Goal: Task Accomplishment & Management: Complete application form

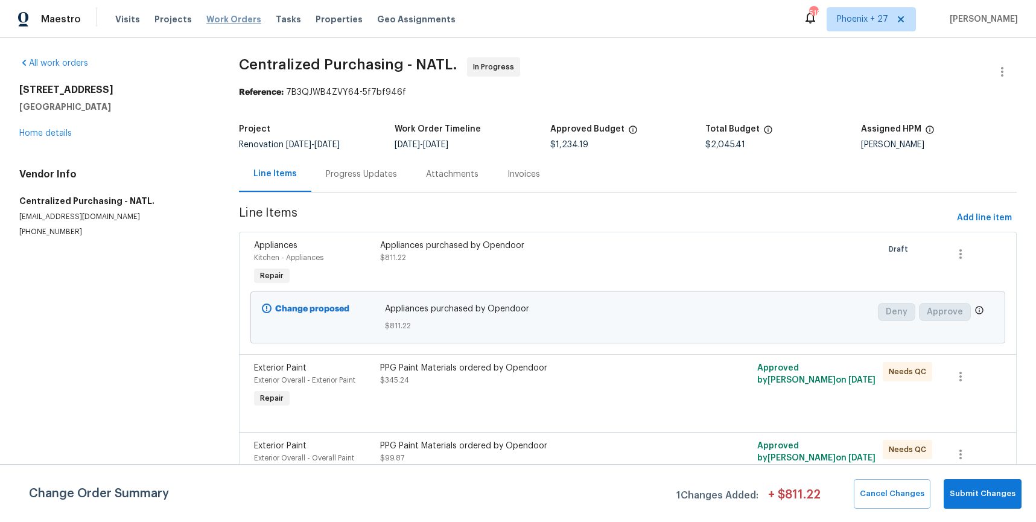
click at [238, 13] on div "Visits Projects Work Orders Tasks Properties Geo Assignments" at bounding box center [292, 19] width 355 height 24
drag, startPoint x: 239, startPoint y: 15, endPoint x: 536, endPoint y: 31, distance: 297.3
click at [240, 15] on span "Work Orders" at bounding box center [233, 19] width 55 height 12
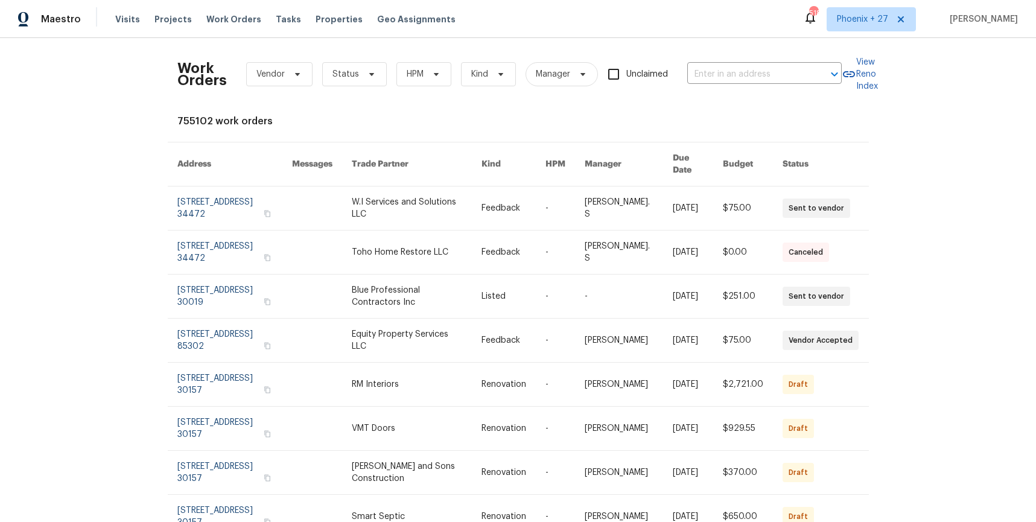
click at [772, 61] on div "Work Orders Vendor Status HPM Kind Manager Unclaimed ​" at bounding box center [509, 74] width 664 height 53
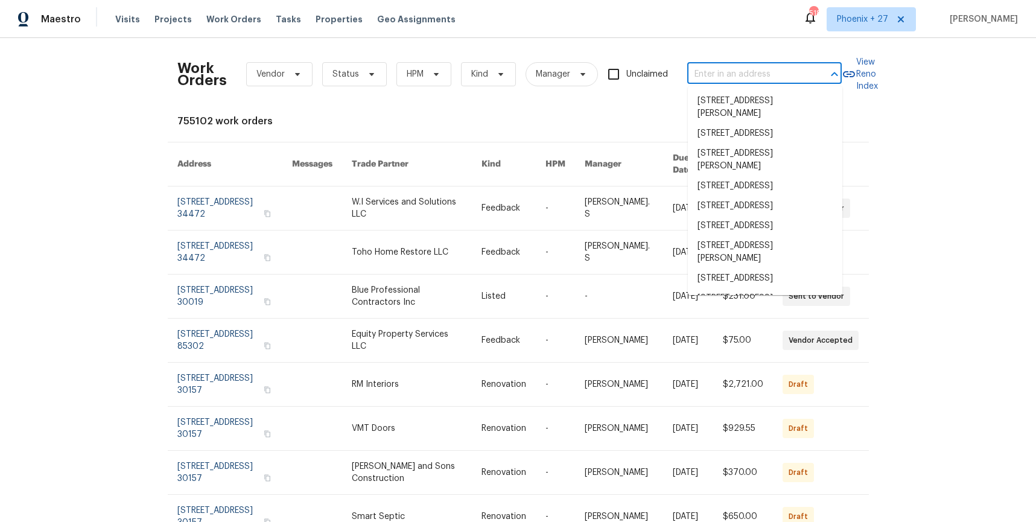
click at [773, 66] on input "text" at bounding box center [747, 74] width 121 height 19
paste input "[STREET_ADDRESS][PERSON_NAME]"
type input "[STREET_ADDRESS][PERSON_NAME]"
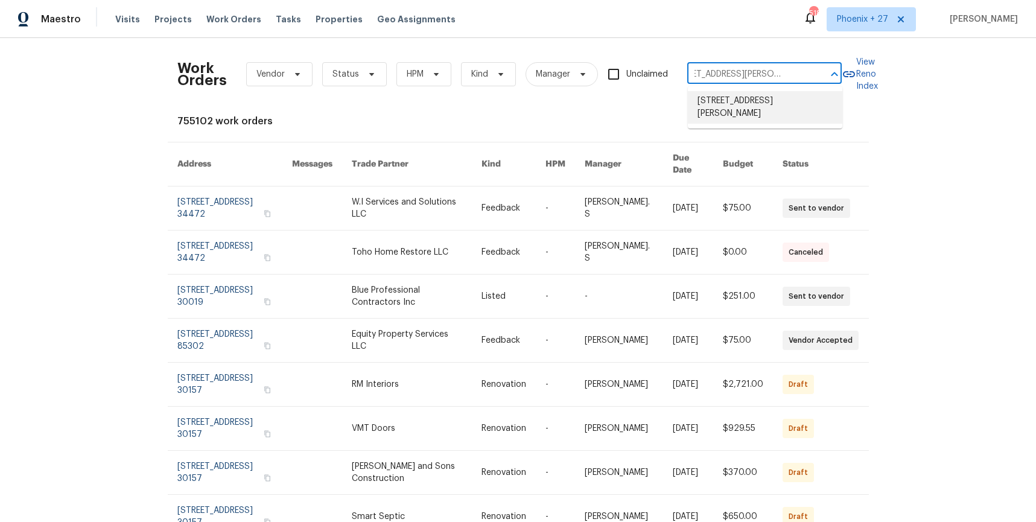
click at [754, 106] on li "[STREET_ADDRESS][PERSON_NAME]" at bounding box center [765, 107] width 154 height 33
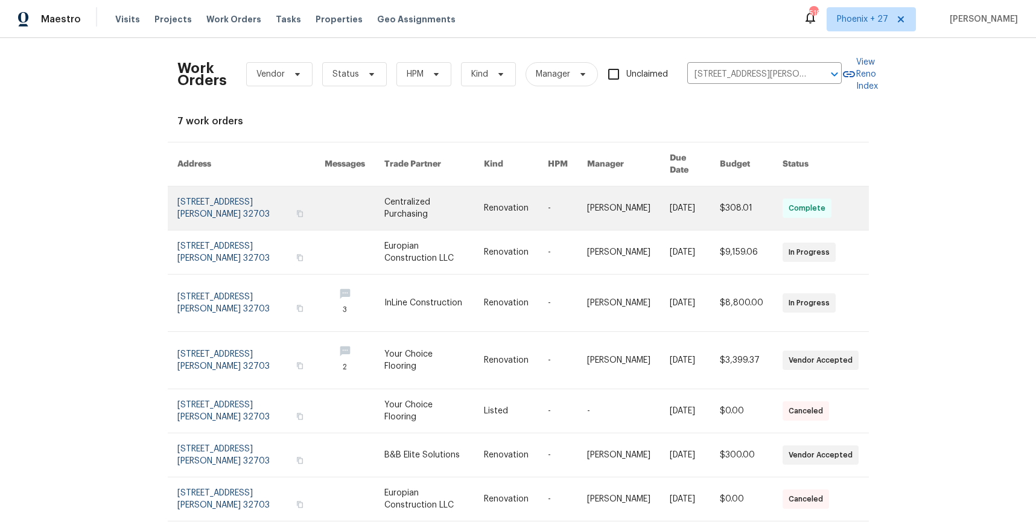
drag, startPoint x: 442, startPoint y: 207, endPoint x: 431, endPoint y: 212, distance: 11.6
click at [431, 212] on link at bounding box center [434, 207] width 100 height 43
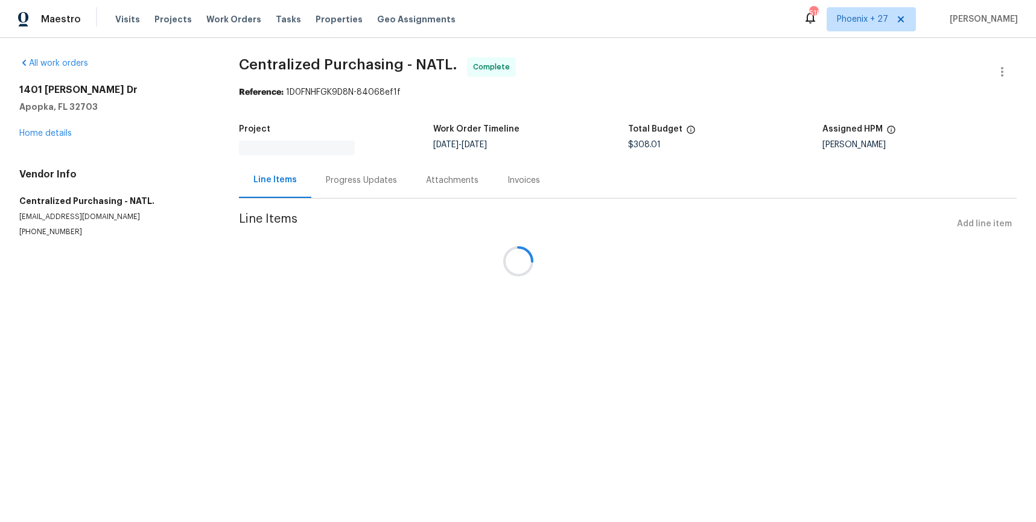
click at [65, 138] on div "[STREET_ADDRESS][PERSON_NAME][PERSON_NAME] Home details" at bounding box center [114, 112] width 191 height 56
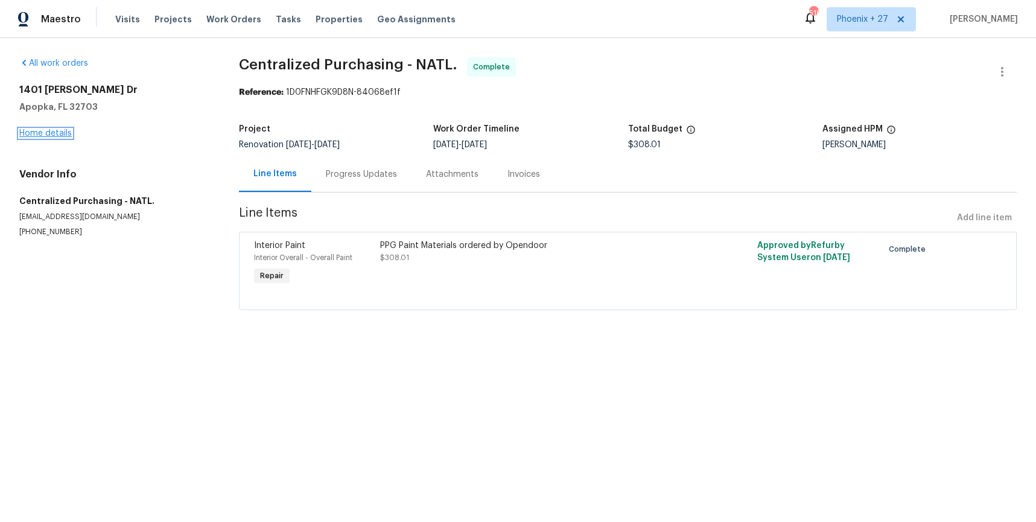
click at [65, 136] on link "Home details" at bounding box center [45, 133] width 52 height 8
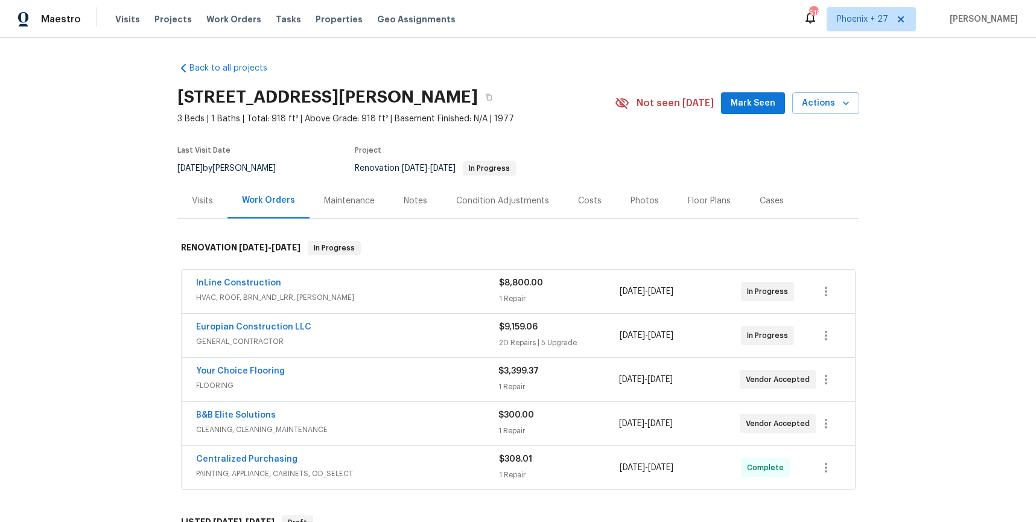
scroll to position [144, 0]
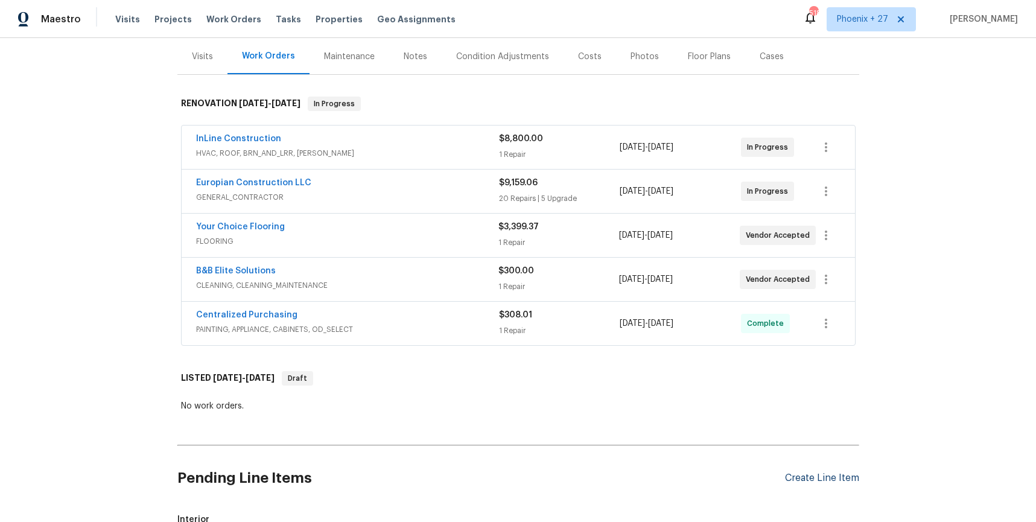
click at [837, 474] on div "Create Line Item" at bounding box center [822, 477] width 74 height 11
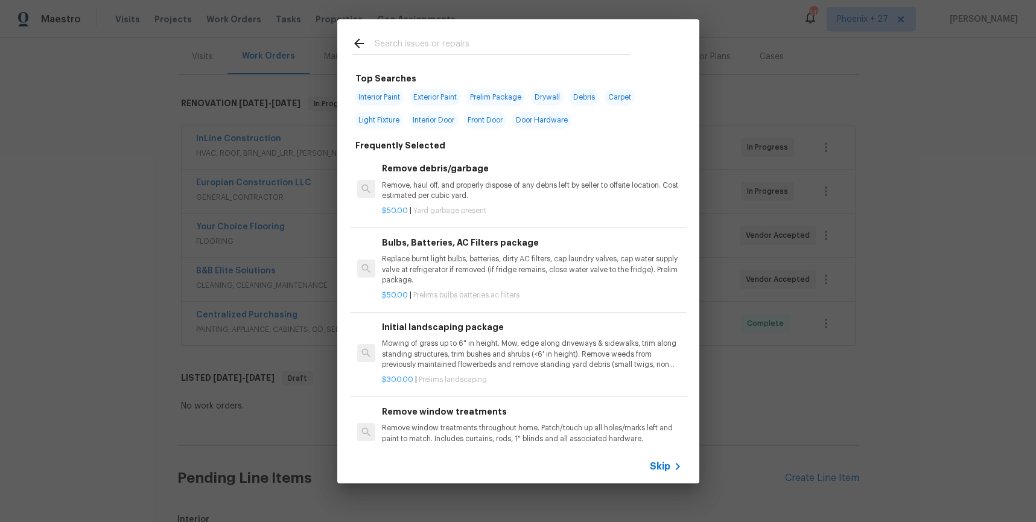
click at [485, 46] on input "text" at bounding box center [503, 45] width 256 height 18
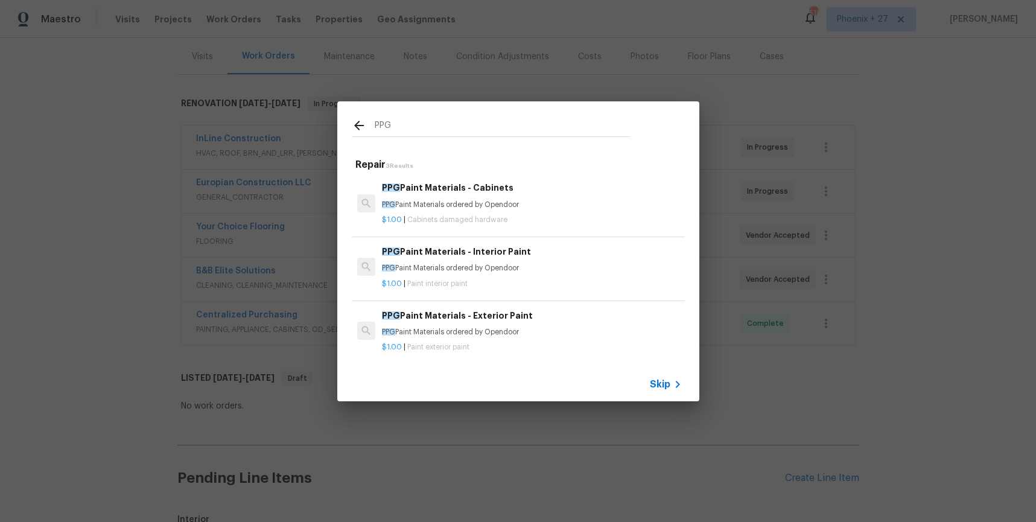
type input "PPG"
click at [544, 247] on h6 "PPG Paint Materials - Interior Paint" at bounding box center [531, 251] width 299 height 13
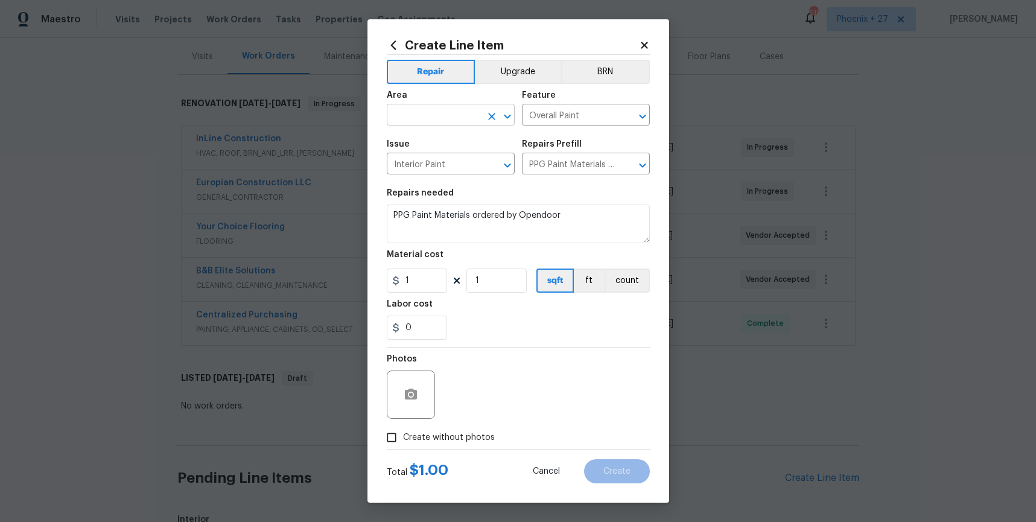
click at [448, 110] on input "text" at bounding box center [434, 116] width 94 height 19
type input "OV"
click at [444, 113] on input "text" at bounding box center [434, 116] width 94 height 19
click at [453, 158] on li "Interior Overall" at bounding box center [451, 163] width 128 height 20
type input "Interior Overall"
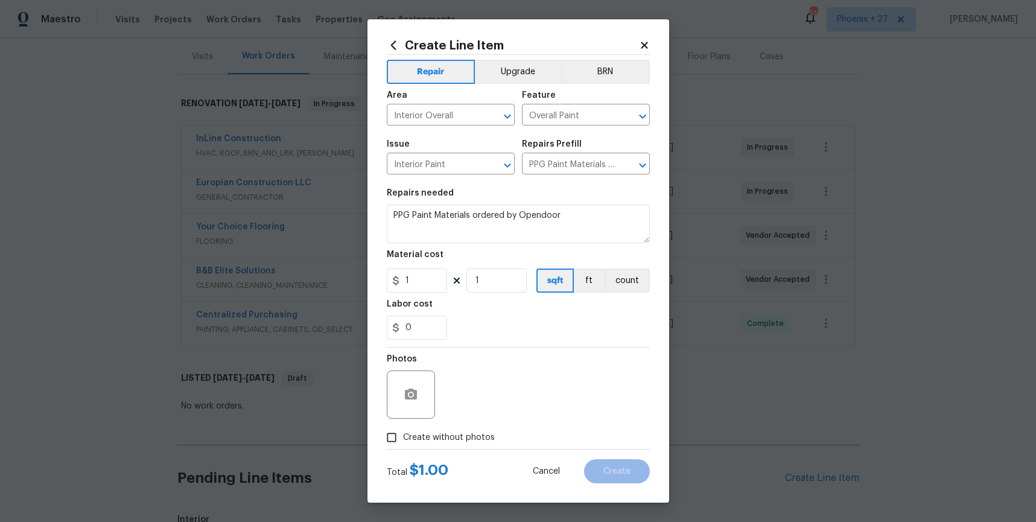
drag, startPoint x: 531, startPoint y: 344, endPoint x: 472, endPoint y: 308, distance: 68.8
click at [531, 344] on section "Repairs needed PPG Paint Materials ordered by Opendoor Material cost 1 1 sqft f…" at bounding box center [518, 264] width 263 height 165
click at [406, 279] on input "1" at bounding box center [417, 281] width 60 height 24
type input "123.24"
drag, startPoint x: 456, startPoint y: 436, endPoint x: 457, endPoint y: 427, distance: 8.5
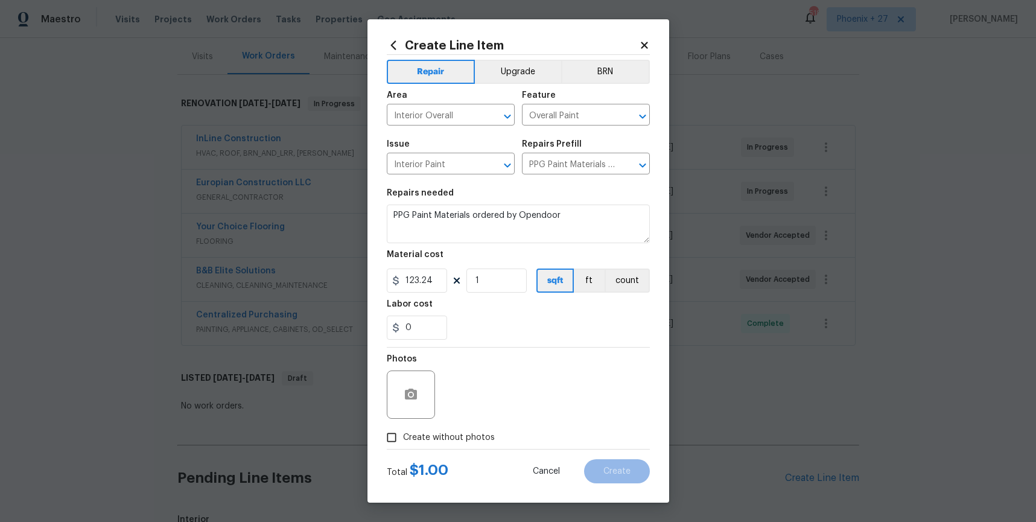
click at [456, 435] on span "Create without photos" at bounding box center [449, 437] width 92 height 13
click at [403, 435] on input "Create without photos" at bounding box center [391, 437] width 23 height 23
checkbox input "true"
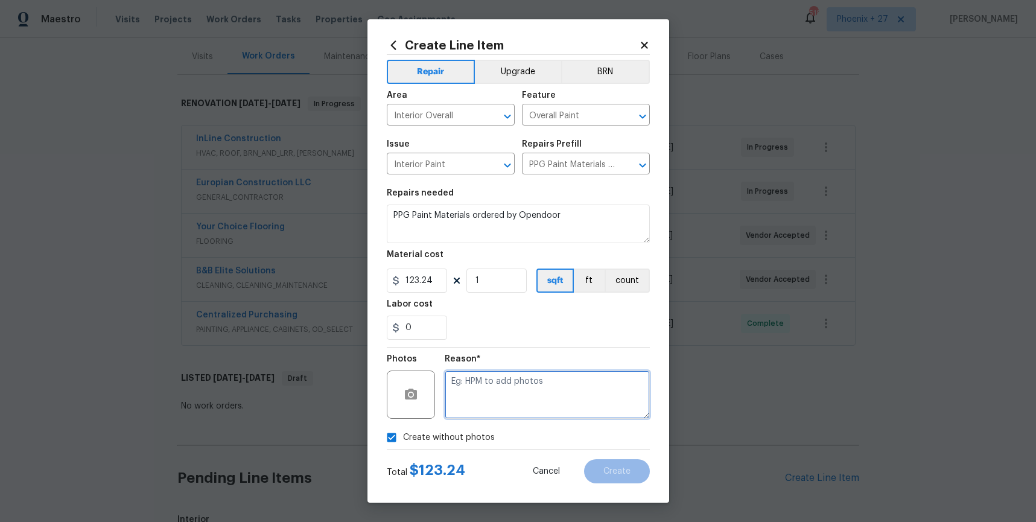
click at [464, 406] on textarea at bounding box center [547, 395] width 205 height 48
type textarea "M"
type textarea "NA"
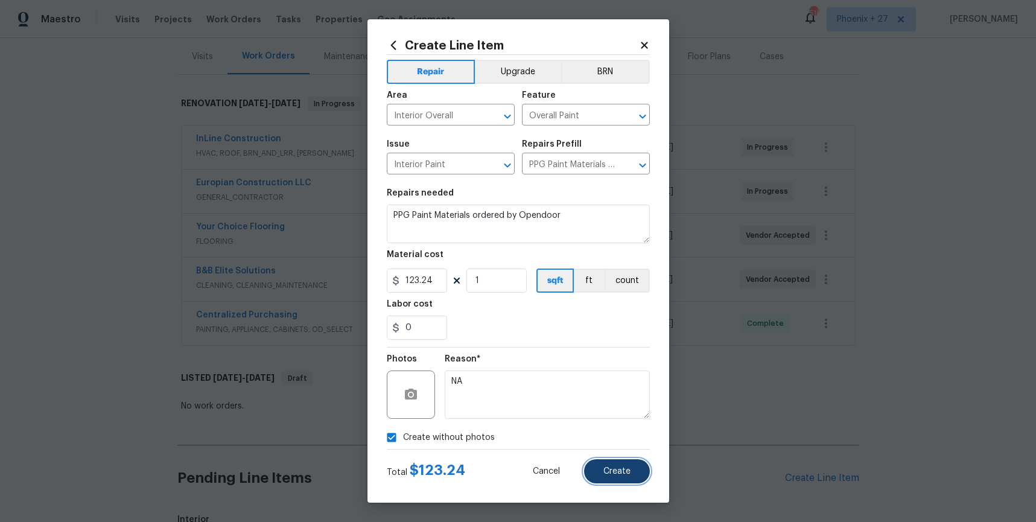
click at [632, 466] on button "Create" at bounding box center [617, 471] width 66 height 24
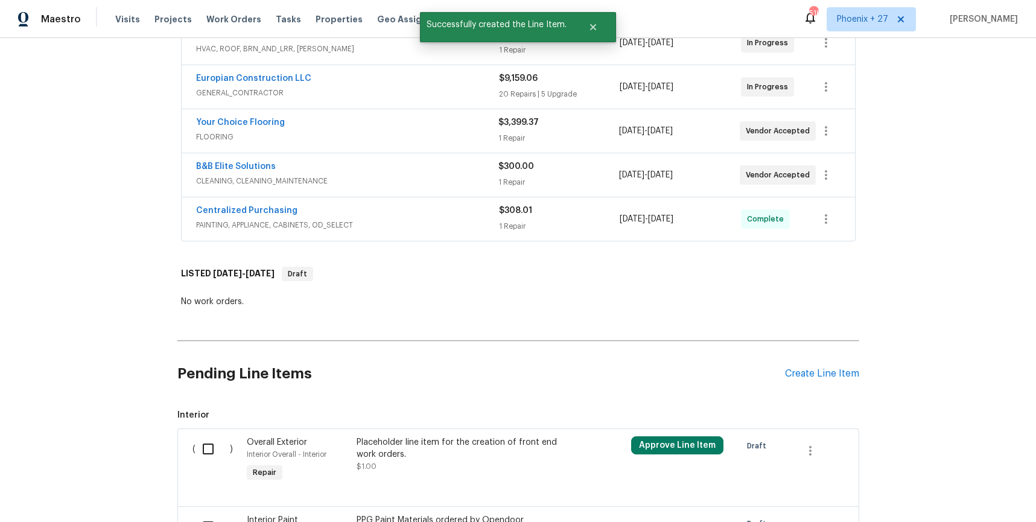
click at [205, 444] on input "checkbox" at bounding box center [213, 448] width 34 height 25
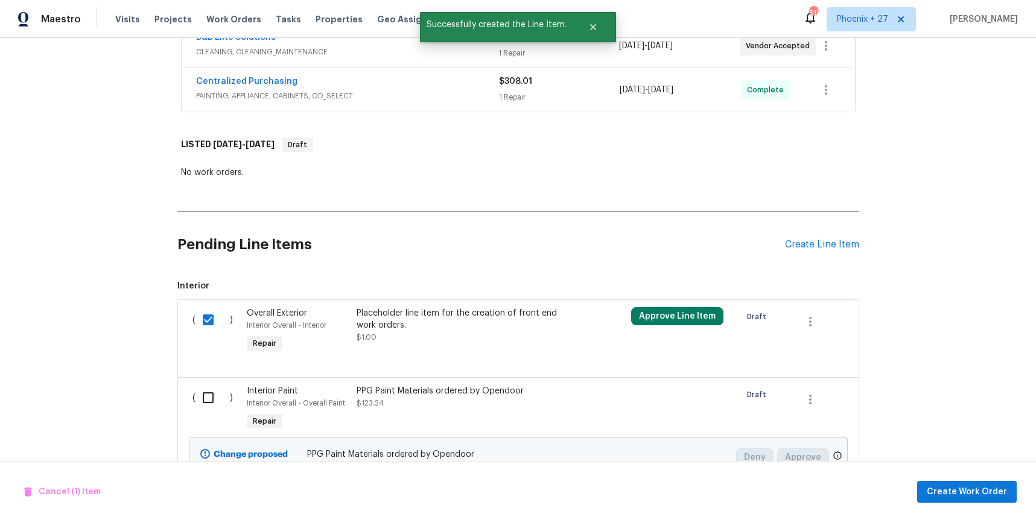
scroll to position [410, 0]
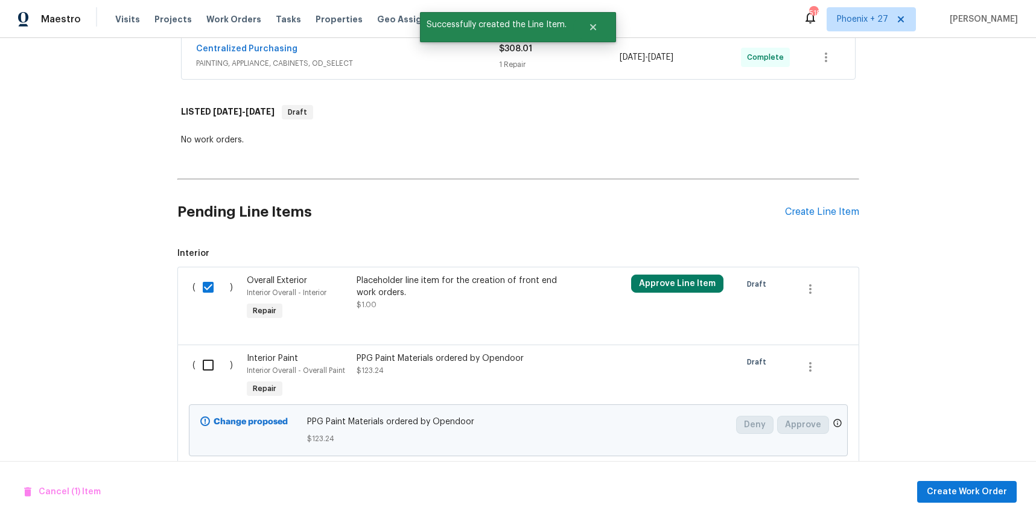
click at [197, 287] on input "checkbox" at bounding box center [213, 287] width 34 height 25
checkbox input "false"
click at [210, 374] on input "checkbox" at bounding box center [213, 364] width 34 height 25
checkbox input "true"
click at [951, 487] on span "Create Work Order" at bounding box center [967, 492] width 80 height 15
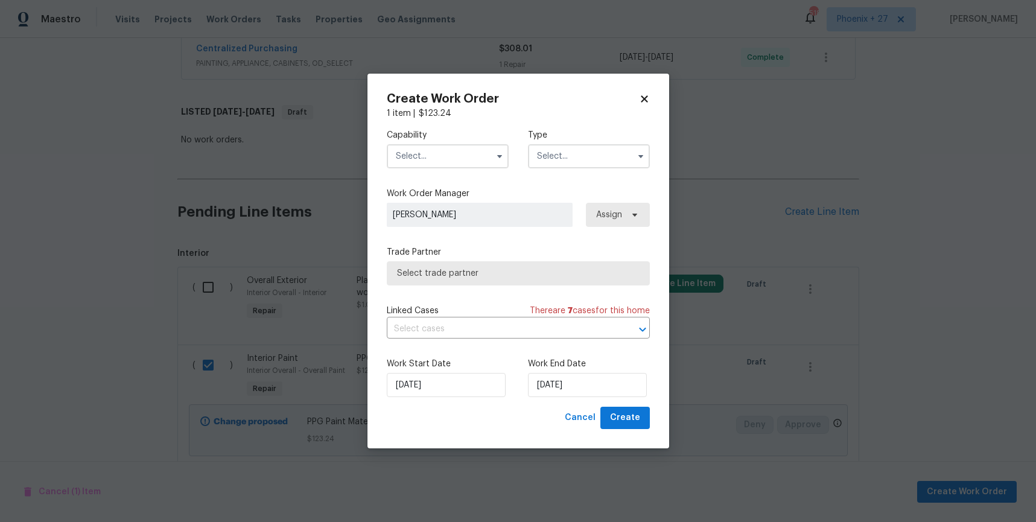
click at [464, 164] on input "text" at bounding box center [448, 156] width 122 height 24
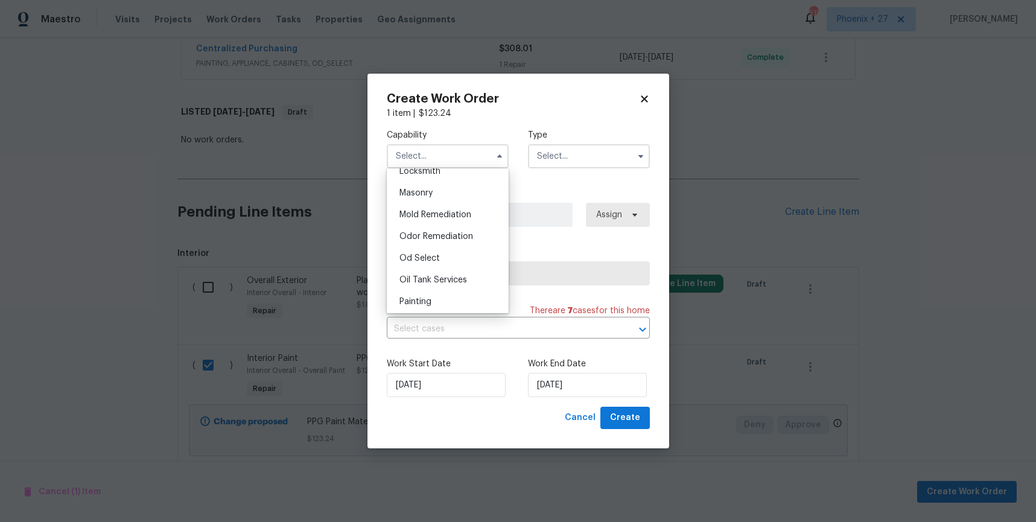
scroll to position [906, 0]
drag, startPoint x: 449, startPoint y: 284, endPoint x: 550, endPoint y: 165, distance: 156.7
click at [449, 284] on div "Painting" at bounding box center [448, 290] width 116 height 22
type input "Painting"
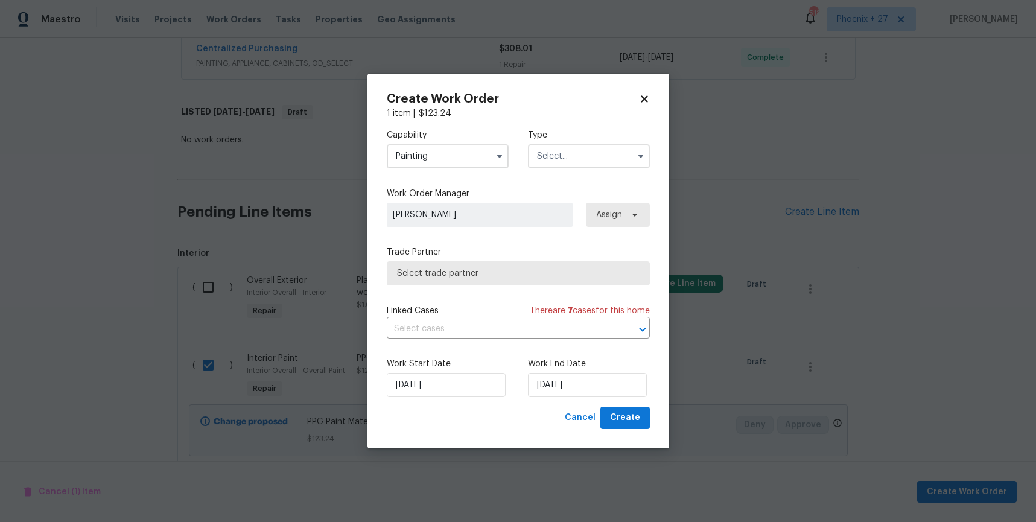
drag, startPoint x: 553, startPoint y: 157, endPoint x: 553, endPoint y: 165, distance: 7.8
click at [553, 158] on input "text" at bounding box center [589, 156] width 122 height 24
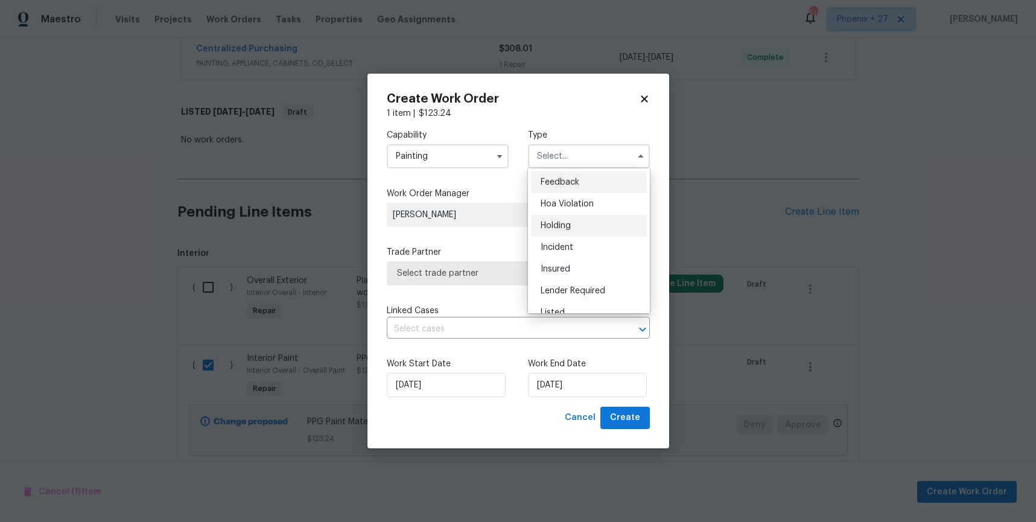
scroll to position [274, 0]
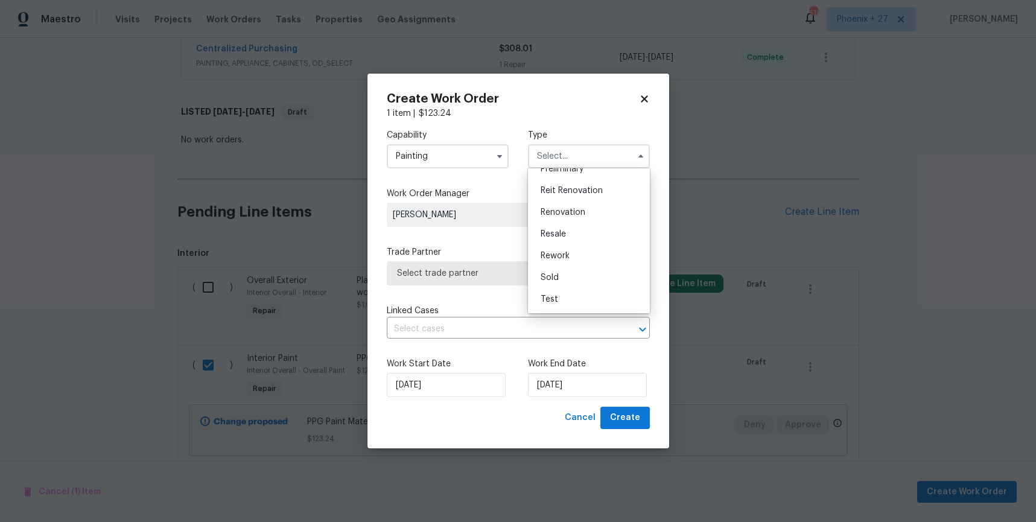
click at [579, 217] on div "Renovation" at bounding box center [589, 213] width 116 height 22
type input "Renovation"
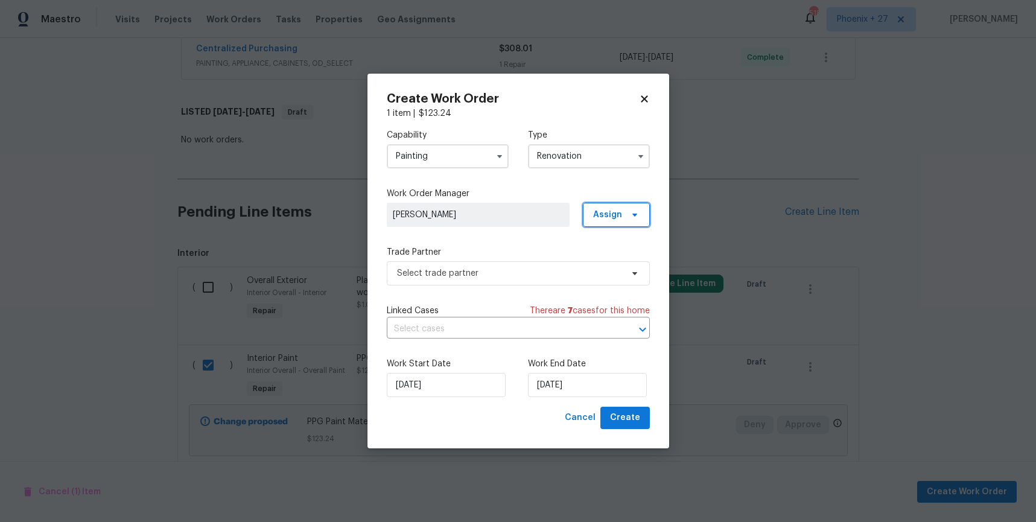
click at [620, 223] on span "Assign" at bounding box center [616, 215] width 67 height 24
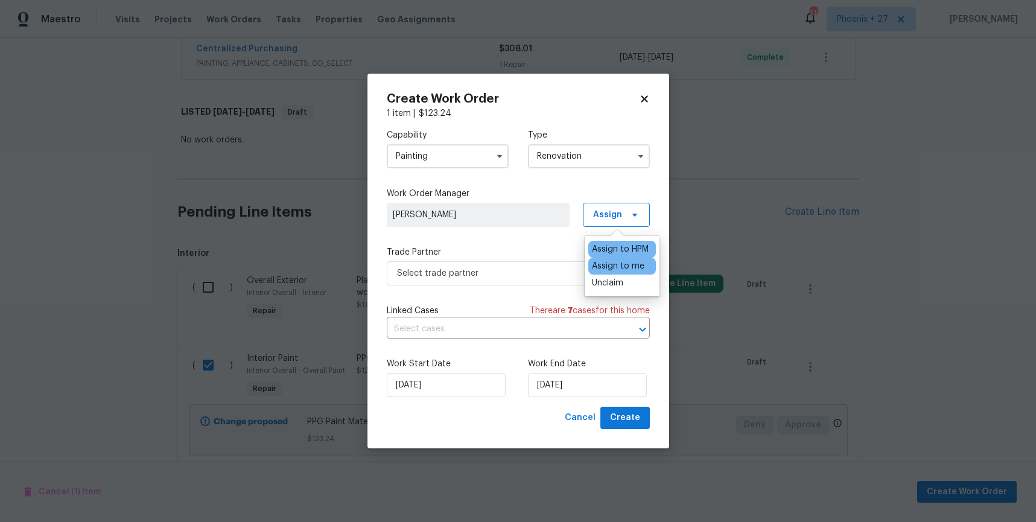
click at [617, 258] on div "Assign to me" at bounding box center [622, 266] width 68 height 17
drag, startPoint x: 611, startPoint y: 266, endPoint x: 602, endPoint y: 267, distance: 9.1
click at [610, 266] on div "Assign to me" at bounding box center [618, 266] width 52 height 12
click at [503, 273] on span "Select trade partner" at bounding box center [509, 273] width 225 height 12
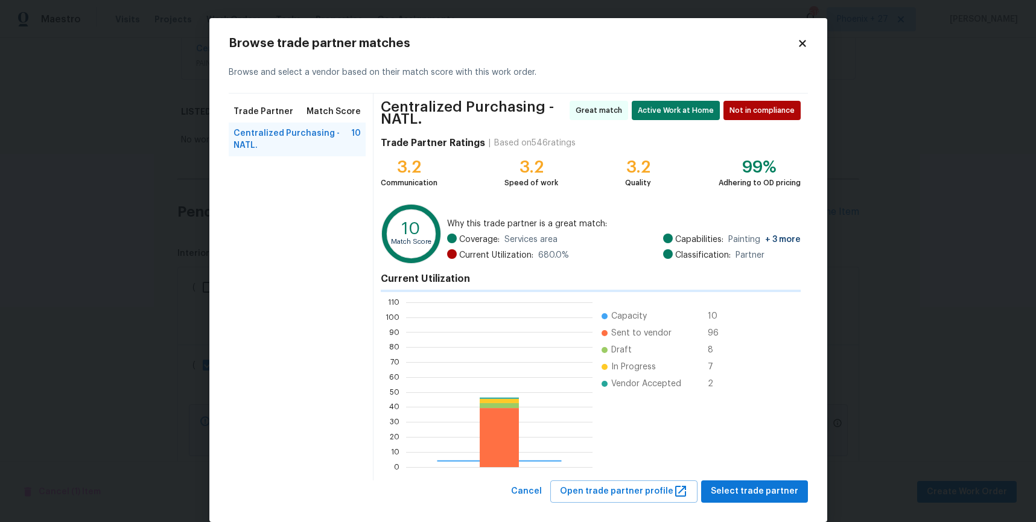
scroll to position [1, 1]
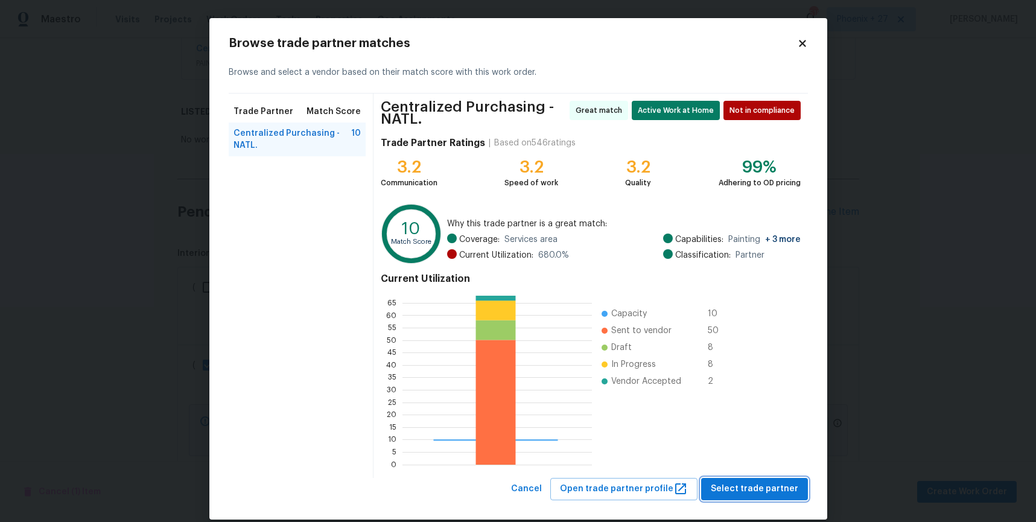
click at [749, 483] on span "Select trade partner" at bounding box center [754, 489] width 87 height 15
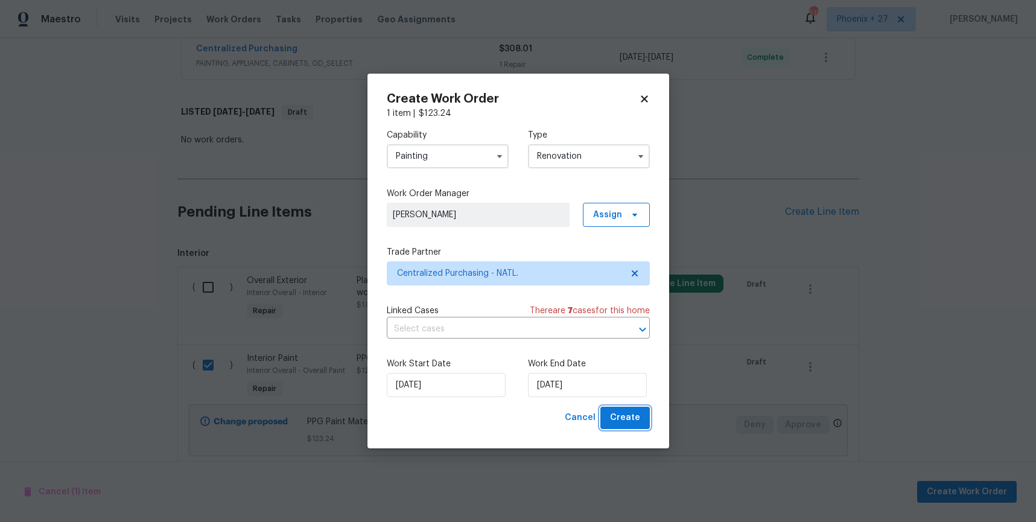
click at [630, 421] on span "Create" at bounding box center [625, 417] width 30 height 15
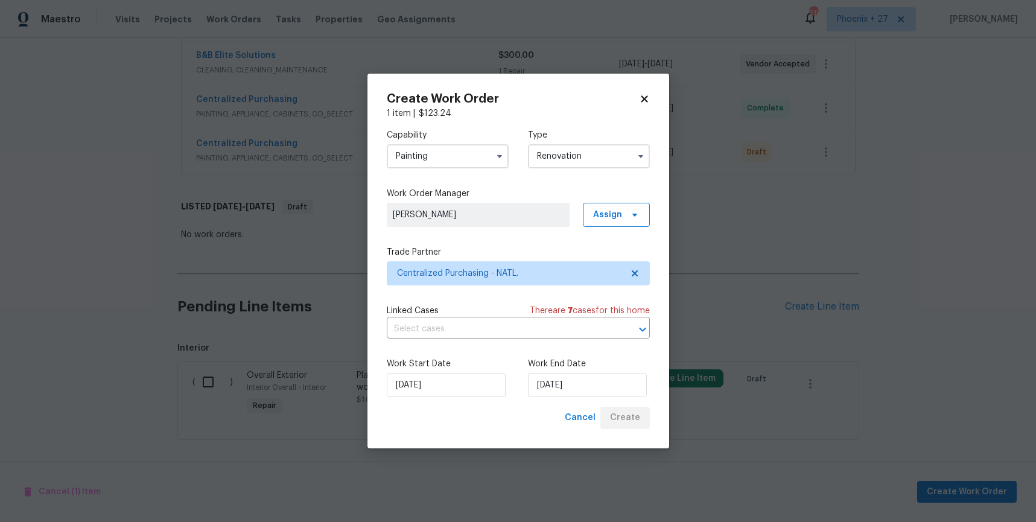
scroll to position [360, 0]
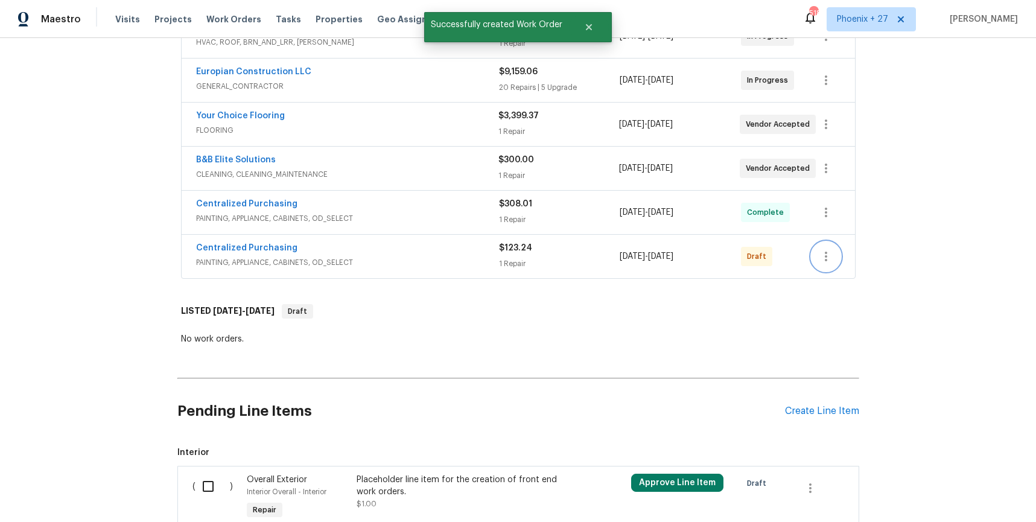
click at [834, 254] on button "button" at bounding box center [826, 256] width 29 height 29
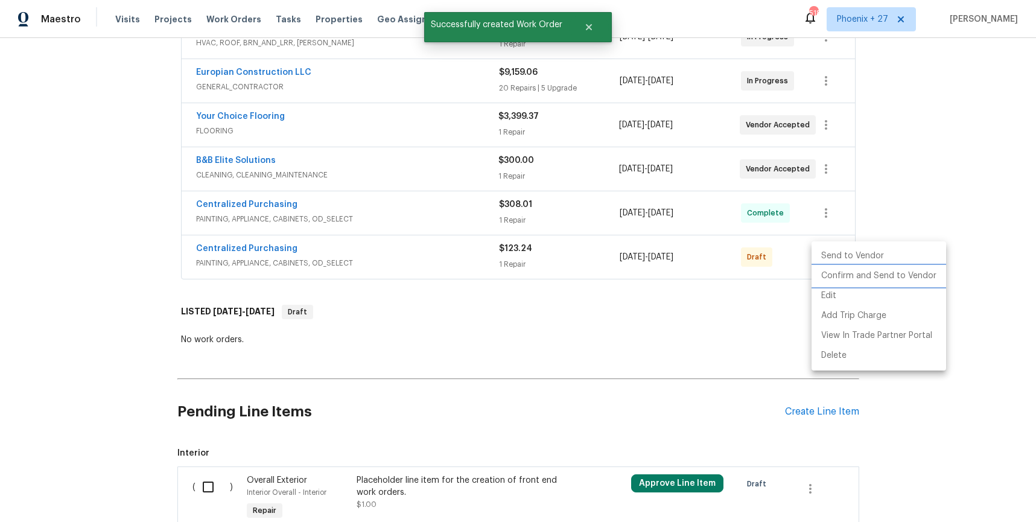
click at [839, 270] on li "Confirm and Send to Vendor" at bounding box center [879, 276] width 135 height 20
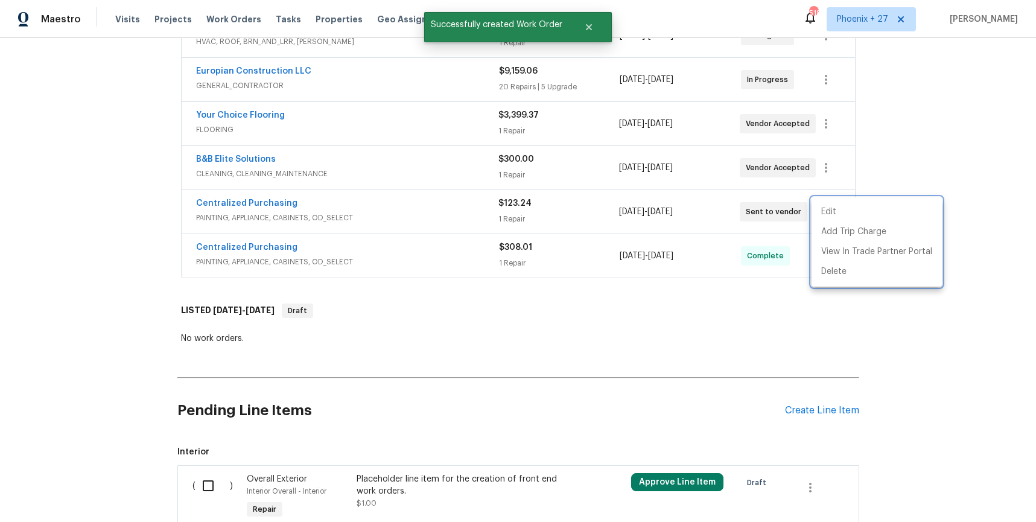
click at [512, 229] on div at bounding box center [518, 261] width 1036 height 522
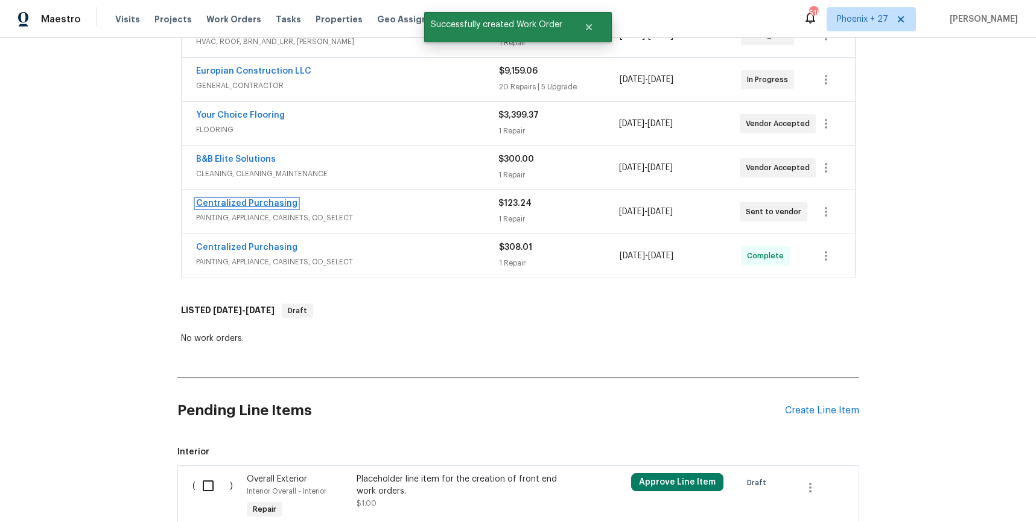
click at [277, 206] on link "Centralized Purchasing" at bounding box center [246, 203] width 101 height 8
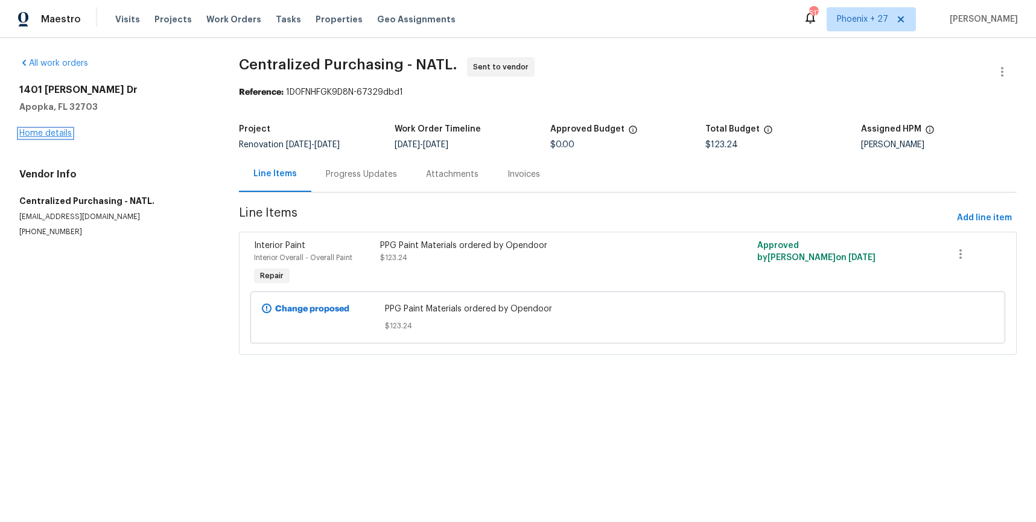
click at [48, 136] on link "Home details" at bounding box center [45, 133] width 52 height 8
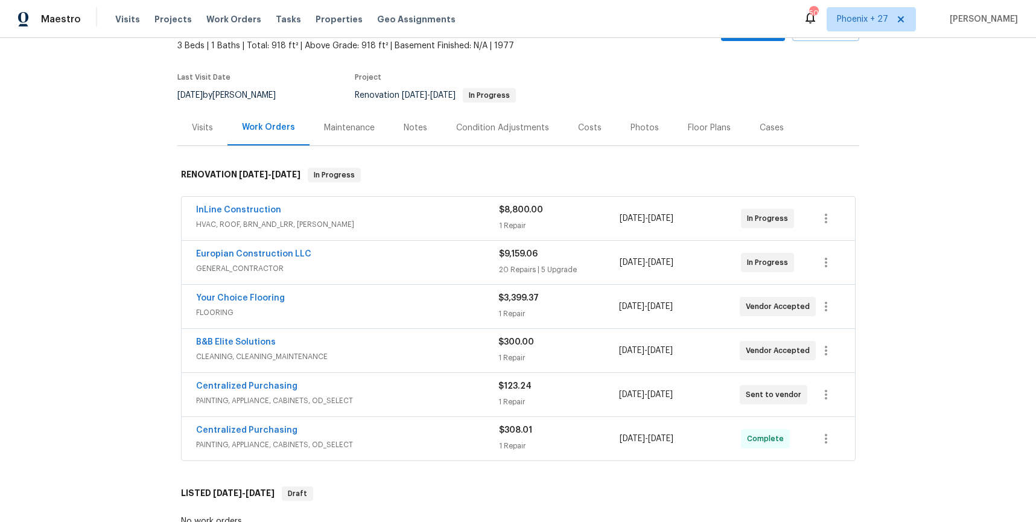
scroll to position [77, 0]
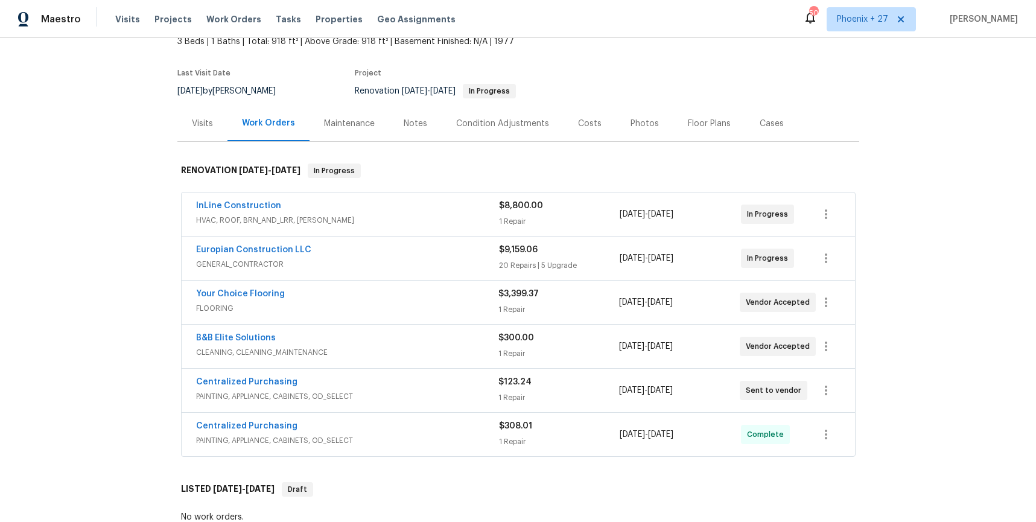
click at [255, 389] on div "Centralized Purchasing" at bounding box center [347, 383] width 302 height 14
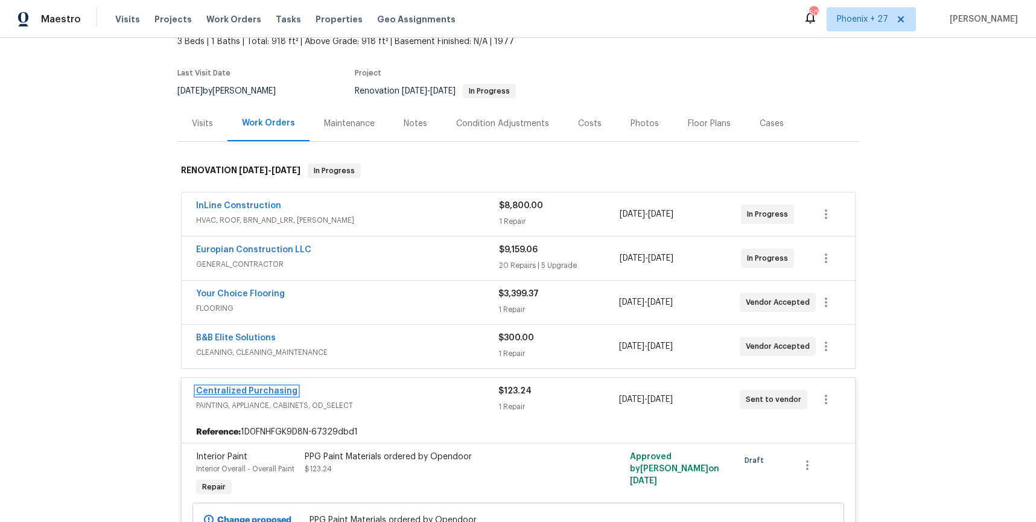
click at [255, 389] on link "Centralized Purchasing" at bounding box center [246, 391] width 101 height 8
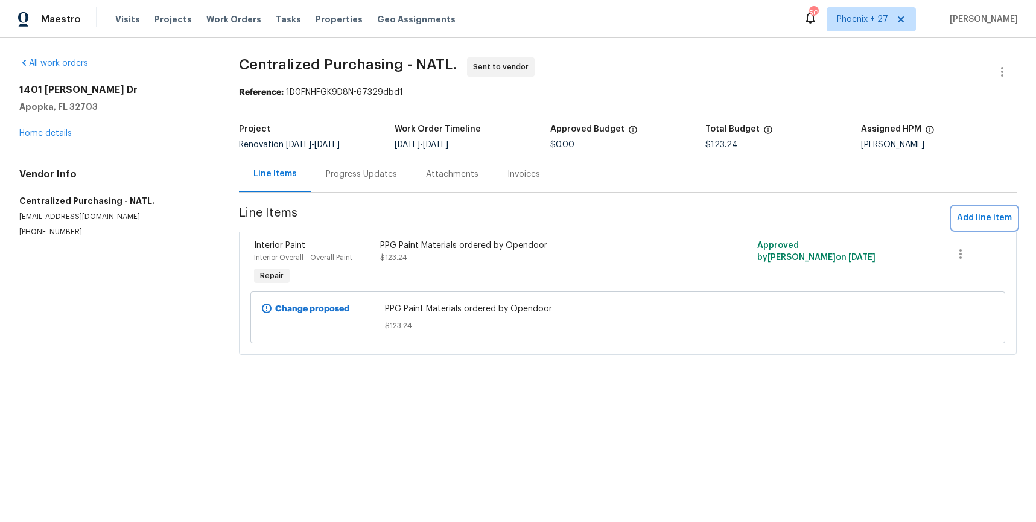
click at [1012, 217] on button "Add line item" at bounding box center [984, 218] width 65 height 22
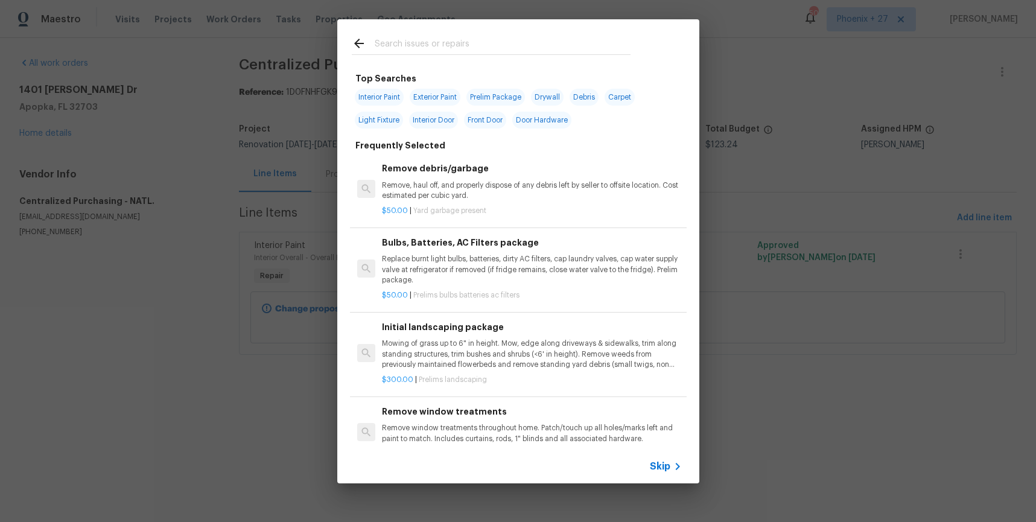
click at [474, 45] on input "text" at bounding box center [503, 45] width 256 height 18
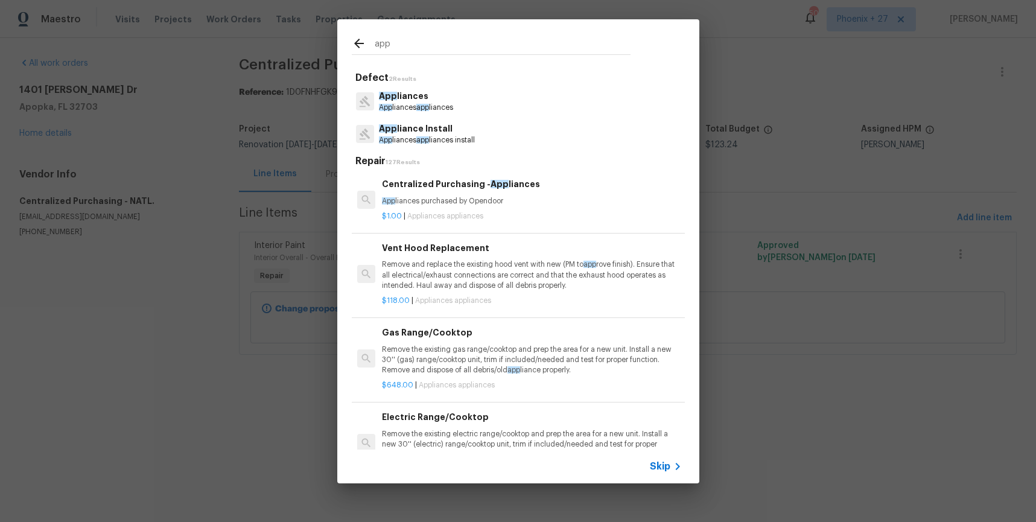
type input "app"
click at [547, 193] on div "Centralized Purchasing - App liances App liances purchased by Opendoor" at bounding box center [531, 191] width 299 height 29
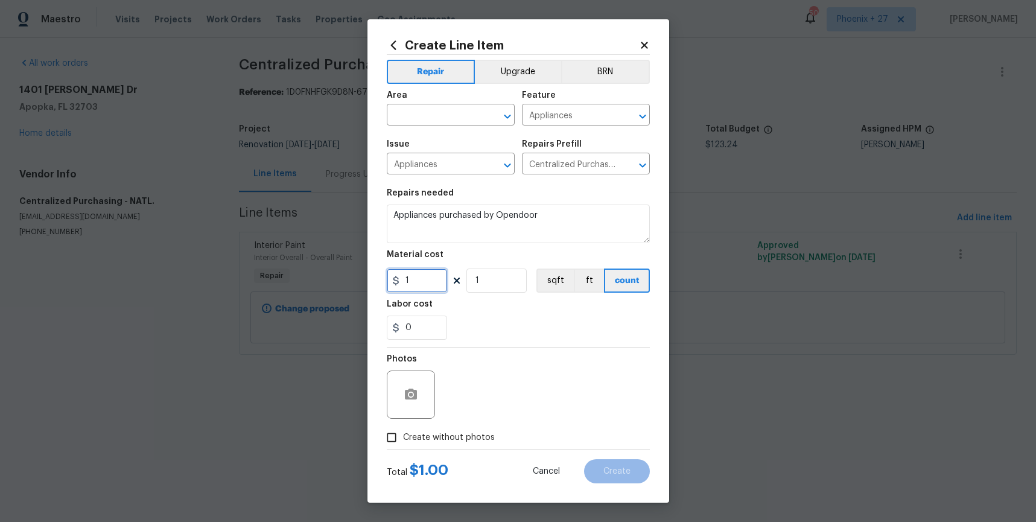
drag, startPoint x: 431, startPoint y: 281, endPoint x: 375, endPoint y: 281, distance: 56.1
click at [375, 281] on div "Create Line Item Repair Upgrade BRN Area ​ Feature Appliances ​ Issue Appliance…" at bounding box center [518, 260] width 302 height 483
type input "1862.17"
click at [476, 434] on span "Create without photos" at bounding box center [449, 437] width 92 height 13
click at [403, 434] on input "Create without photos" at bounding box center [391, 437] width 23 height 23
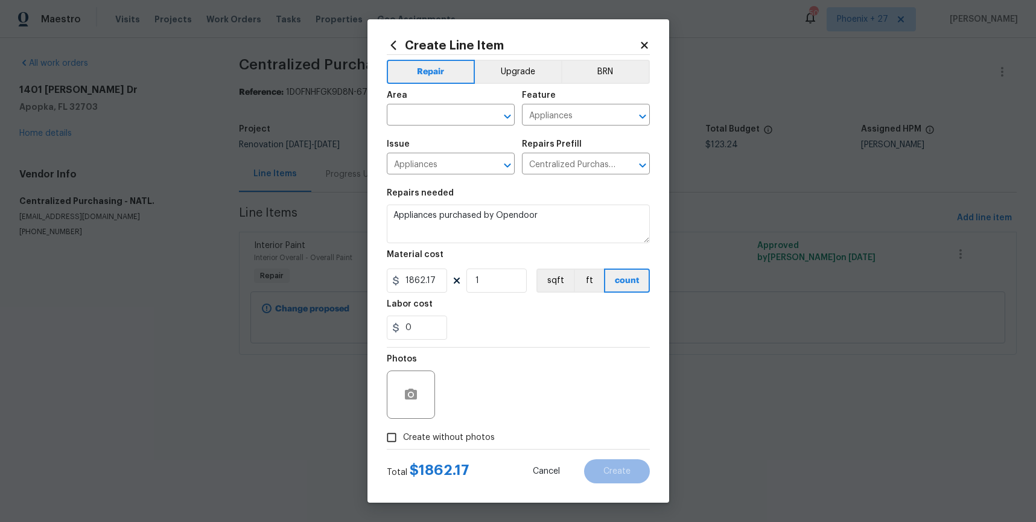
checkbox input "true"
click at [500, 395] on textarea at bounding box center [547, 395] width 205 height 48
type textarea "NA"
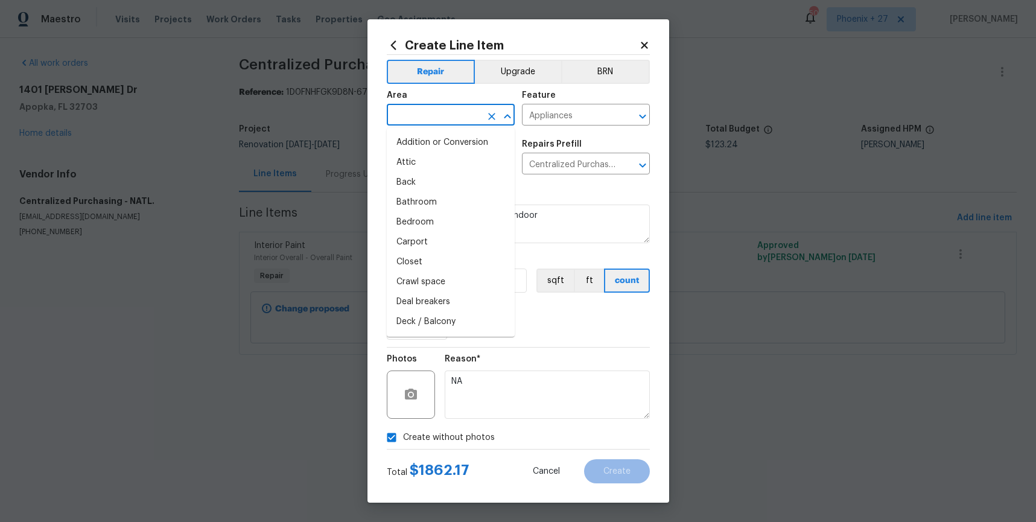
click at [428, 113] on input "text" at bounding box center [434, 116] width 94 height 19
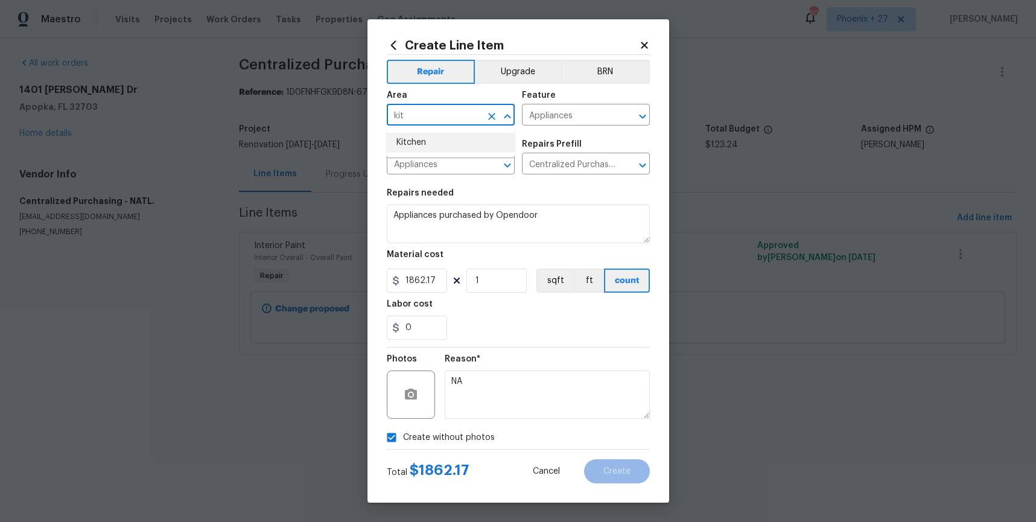
click at [417, 137] on li "Kitchen" at bounding box center [451, 143] width 128 height 20
type input "Kitchen"
click at [623, 475] on span "Create" at bounding box center [616, 471] width 27 height 9
